Goal: Use online tool/utility: Utilize a website feature to perform a specific function

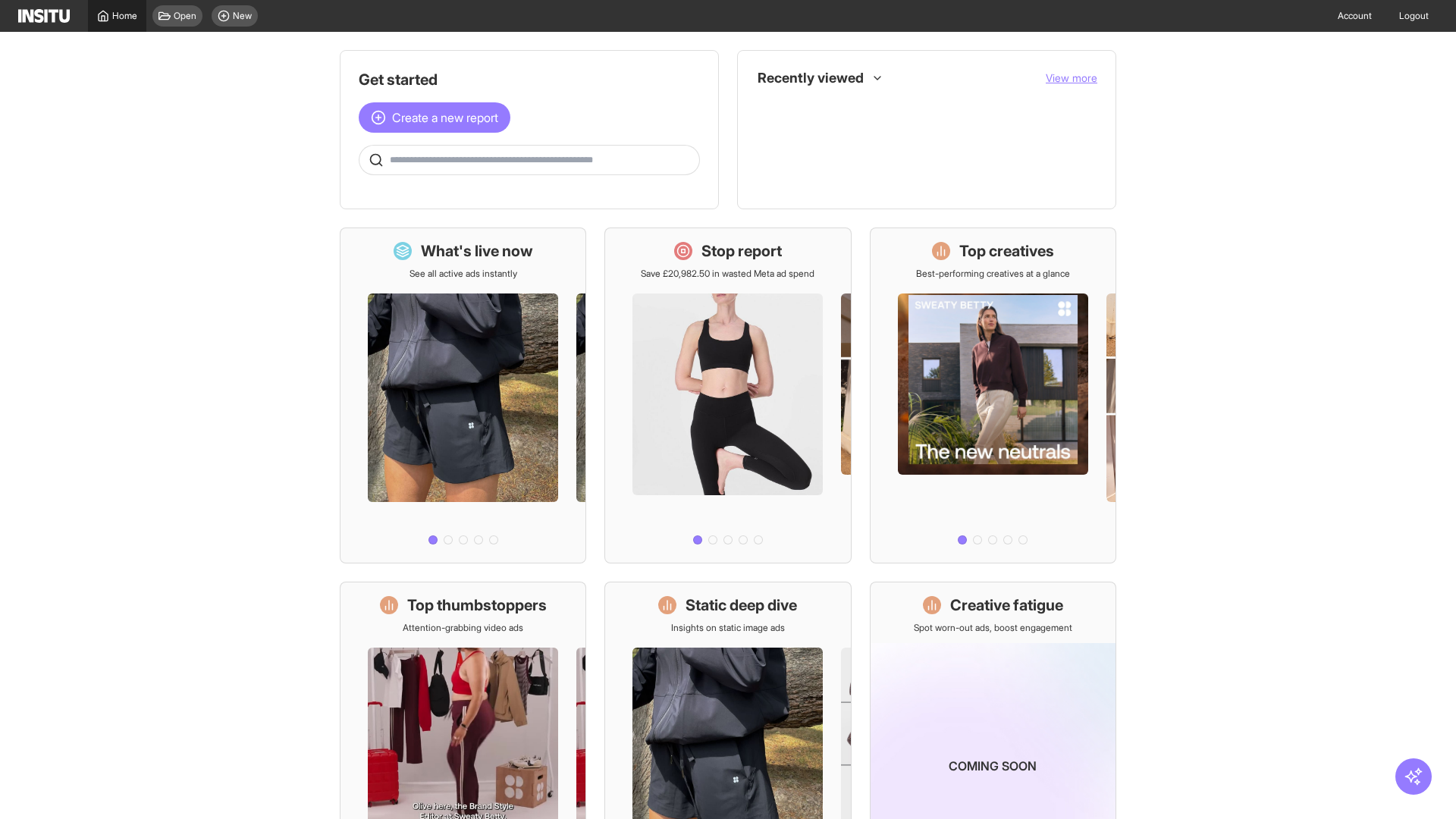
click at [117, 16] on span "Home" at bounding box center [124, 15] width 25 height 12
click at [438, 117] on span "Create a new report" at bounding box center [445, 117] width 106 height 18
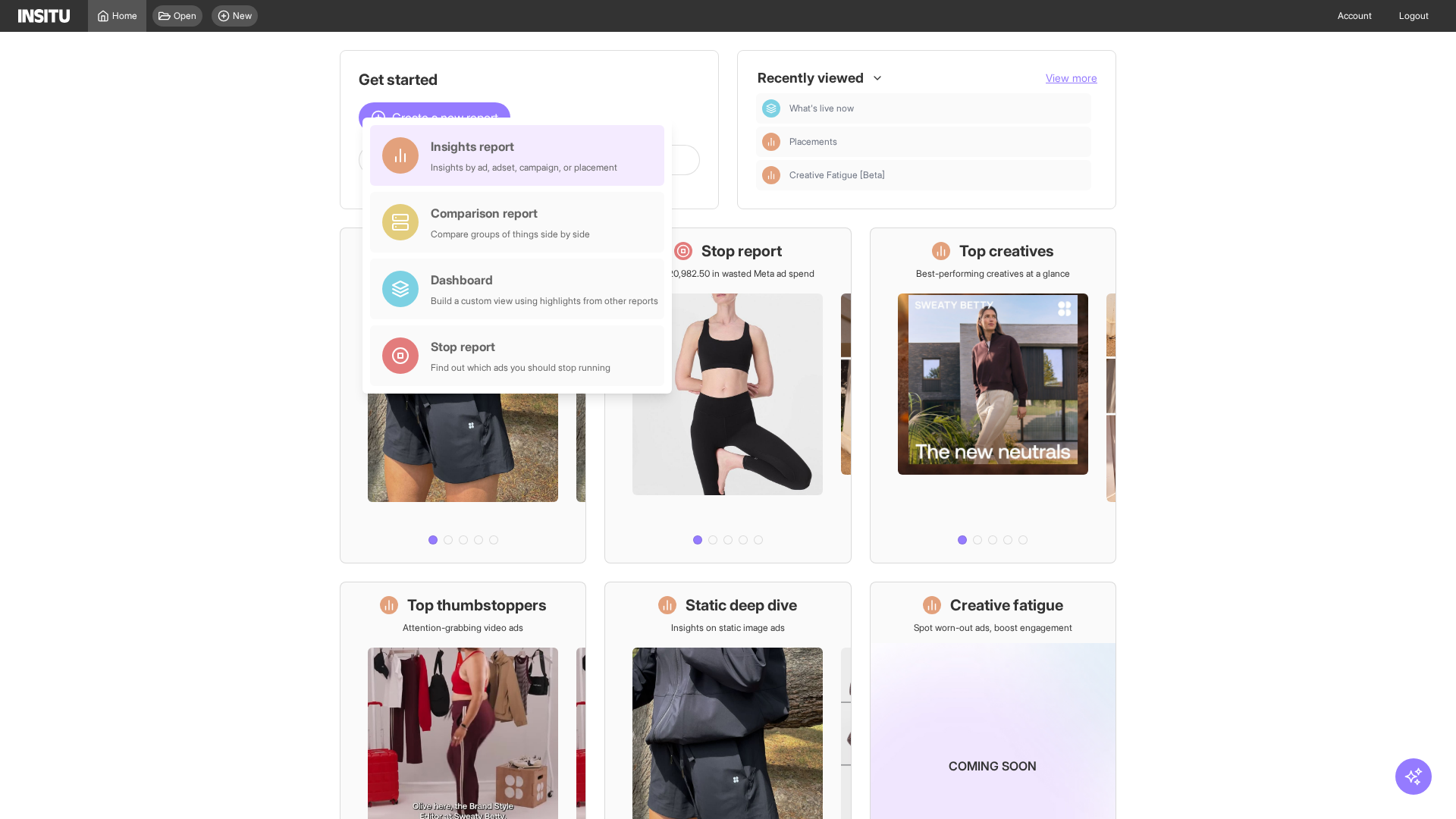
click at [521, 155] on div "Insights report Insights by ad, adset, campaign, or placement" at bounding box center [523, 155] width 186 height 36
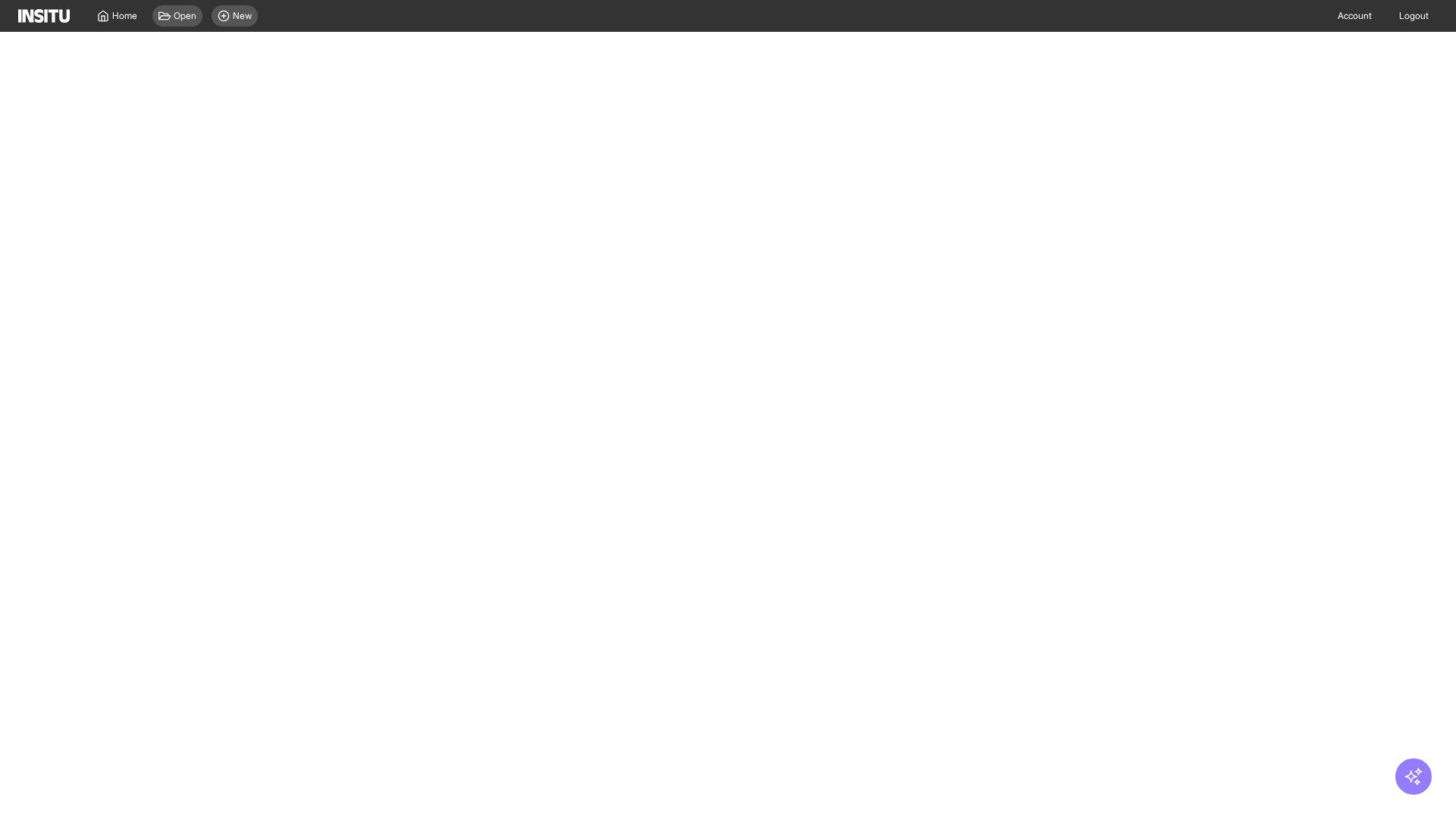
select select "**"
